Goal: Task Accomplishment & Management: Use online tool/utility

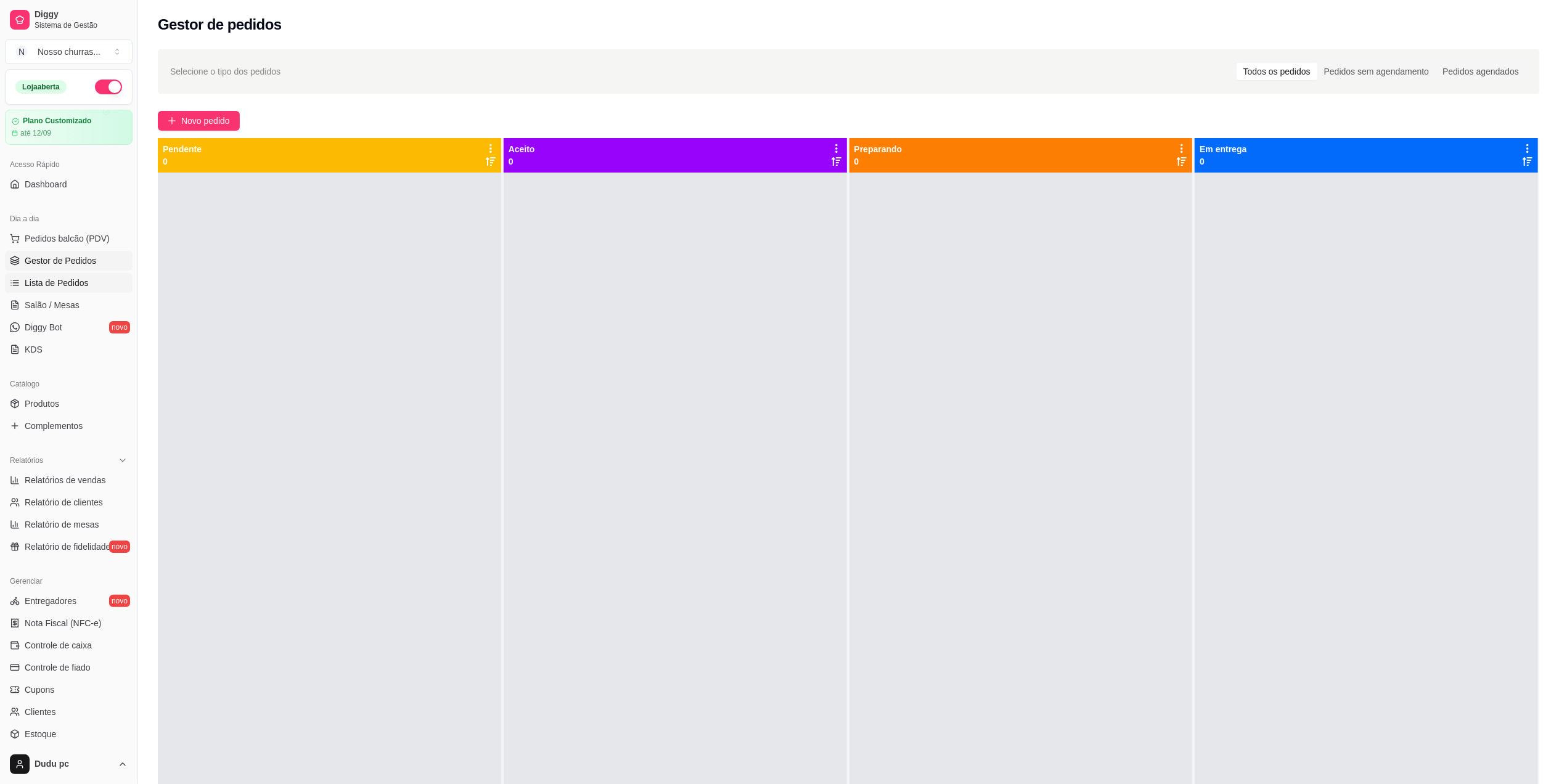
click at [16, 290] on link "Lista de Pedidos" at bounding box center [69, 283] width 127 height 20
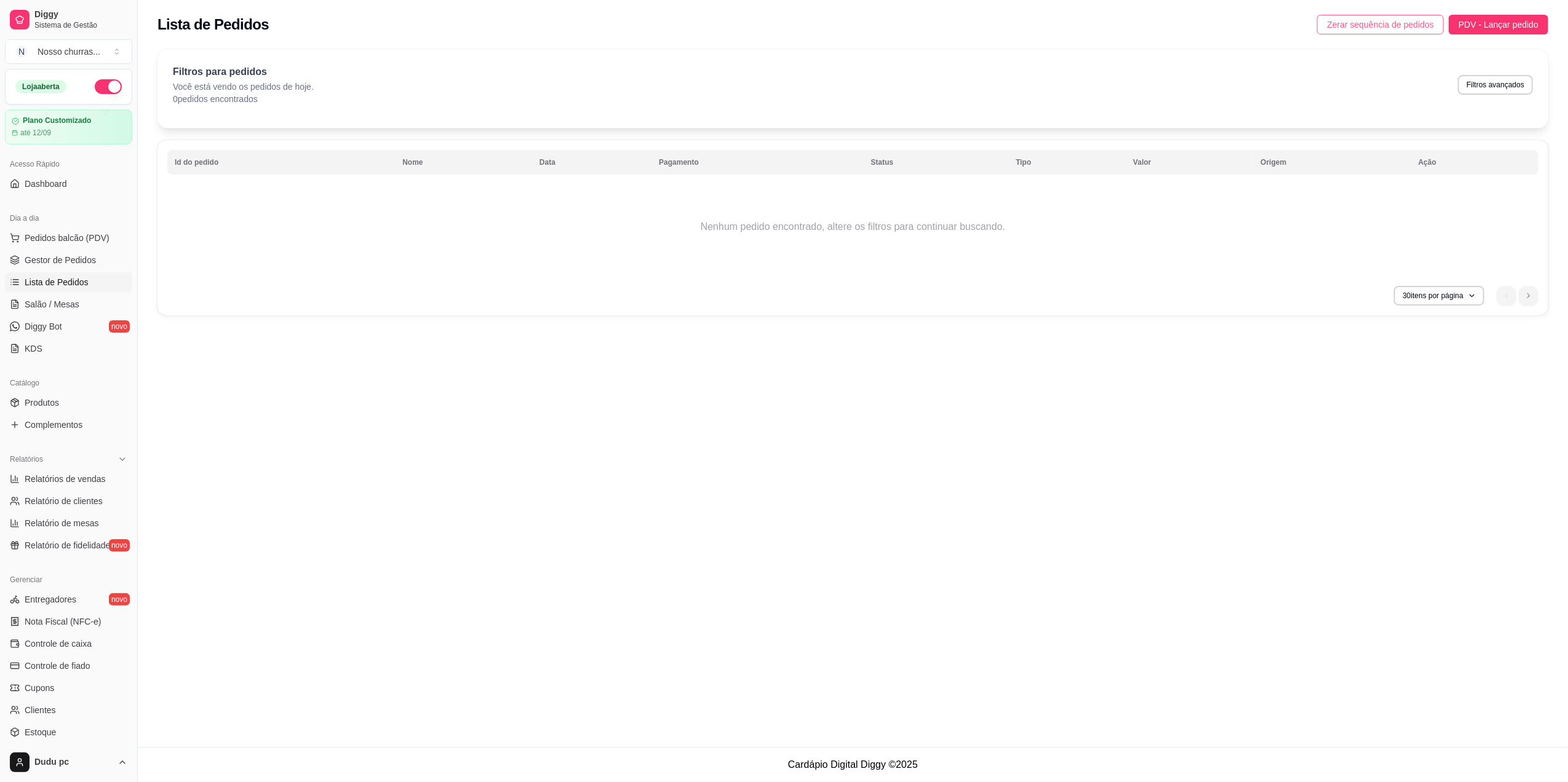
click at [1401, 26] on span "Zerar sequência de pedidos" at bounding box center [1380, 25] width 107 height 14
click at [89, 257] on span "Gestor de Pedidos" at bounding box center [61, 260] width 72 height 12
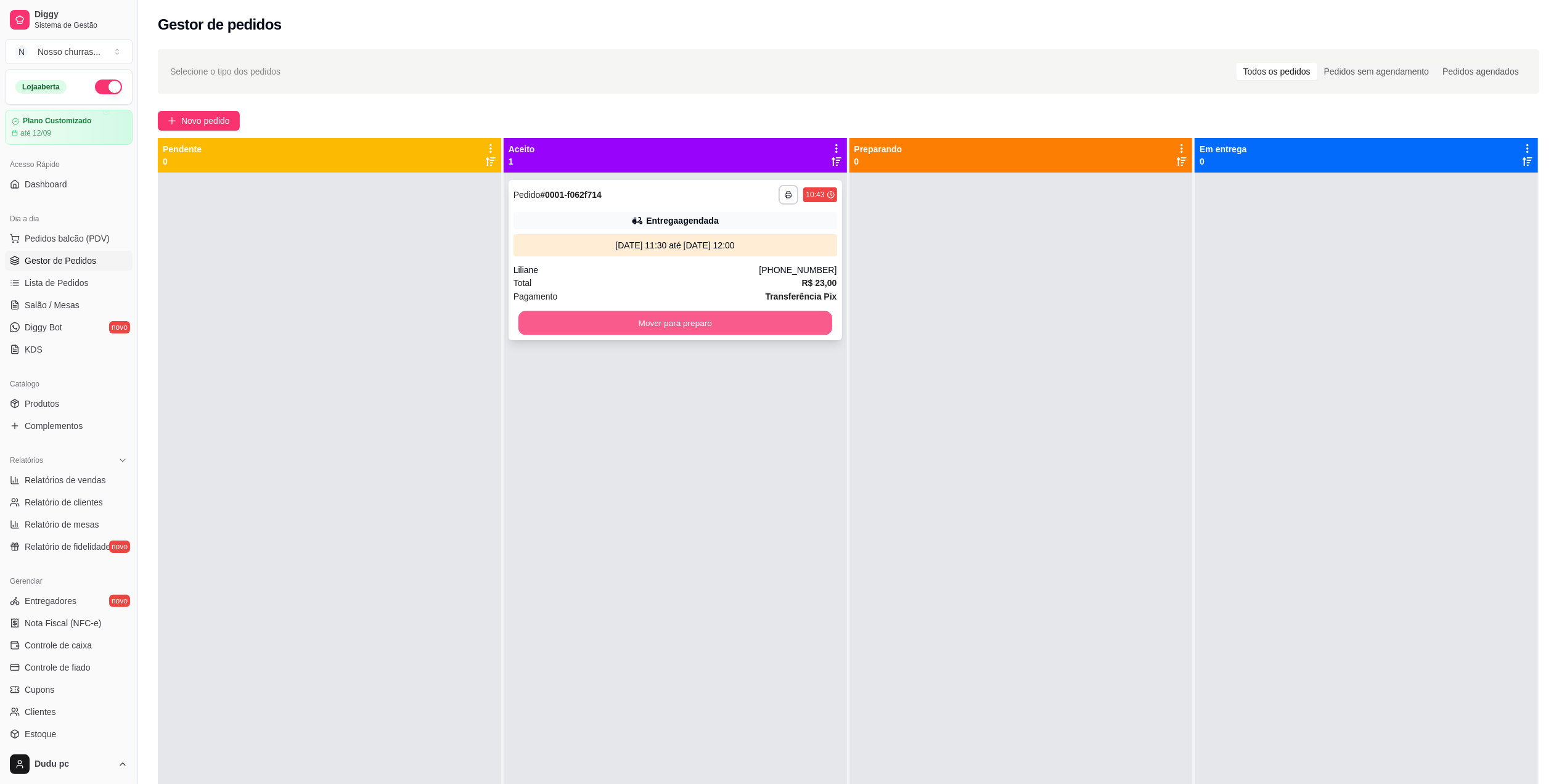
click at [661, 334] on button "Mover para preparo" at bounding box center [675, 323] width 314 height 24
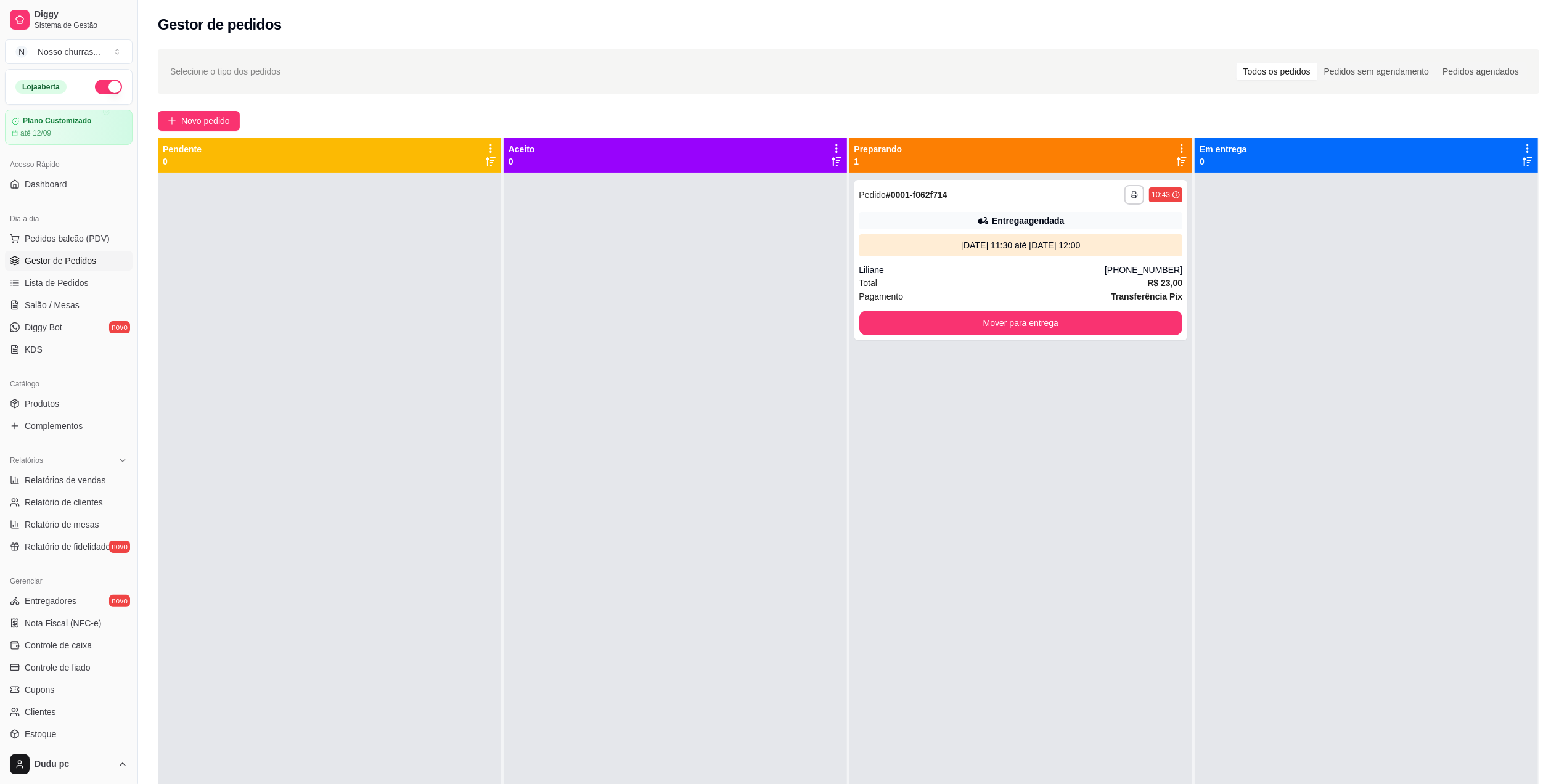
click at [661, 334] on div at bounding box center [675, 564] width 343 height 784
